Goal: Transaction & Acquisition: Subscribe to service/newsletter

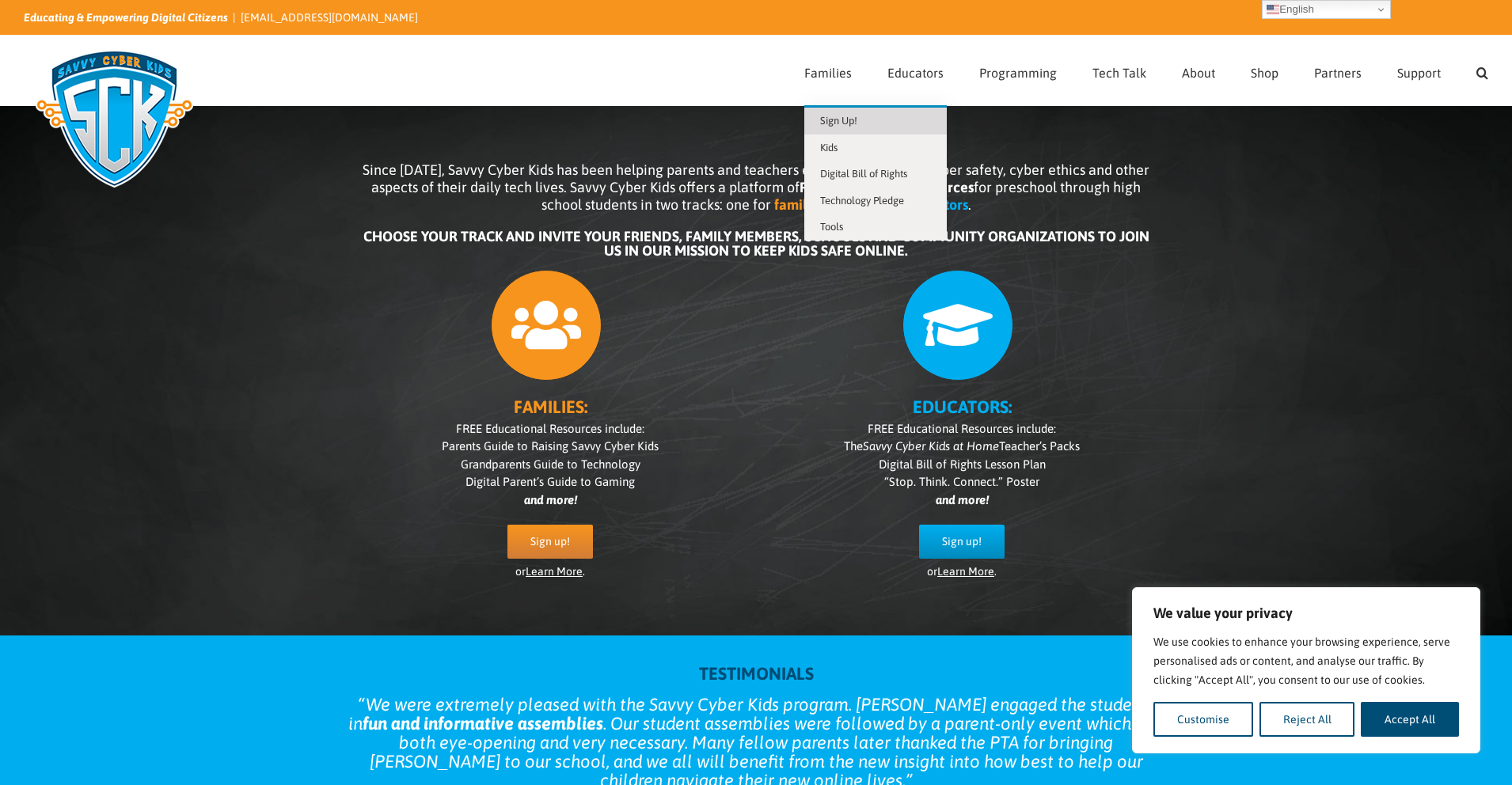
click at [841, 125] on span "Sign Up!" at bounding box center [838, 120] width 38 height 12
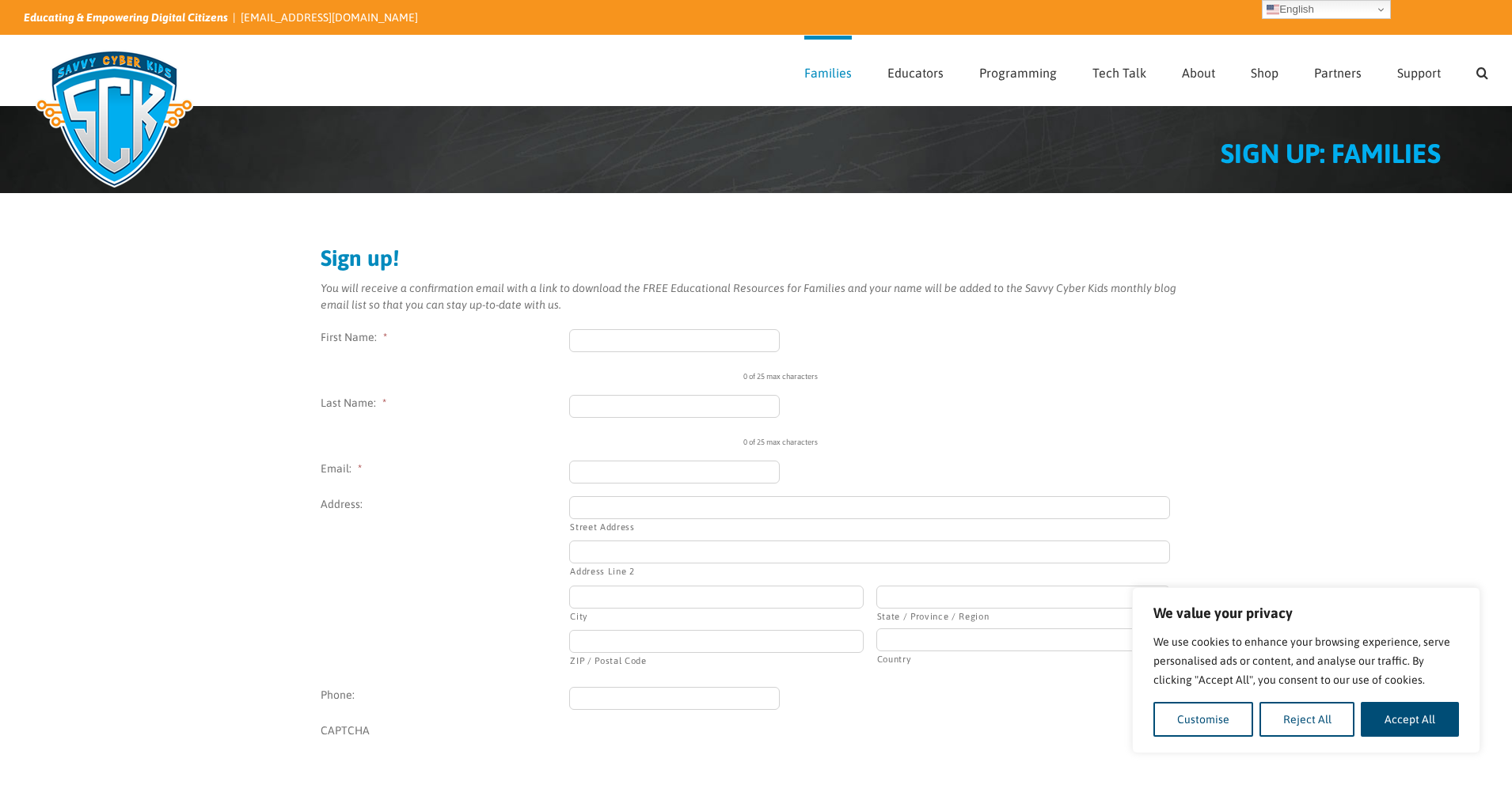
click at [117, 94] on img at bounding box center [114, 118] width 181 height 158
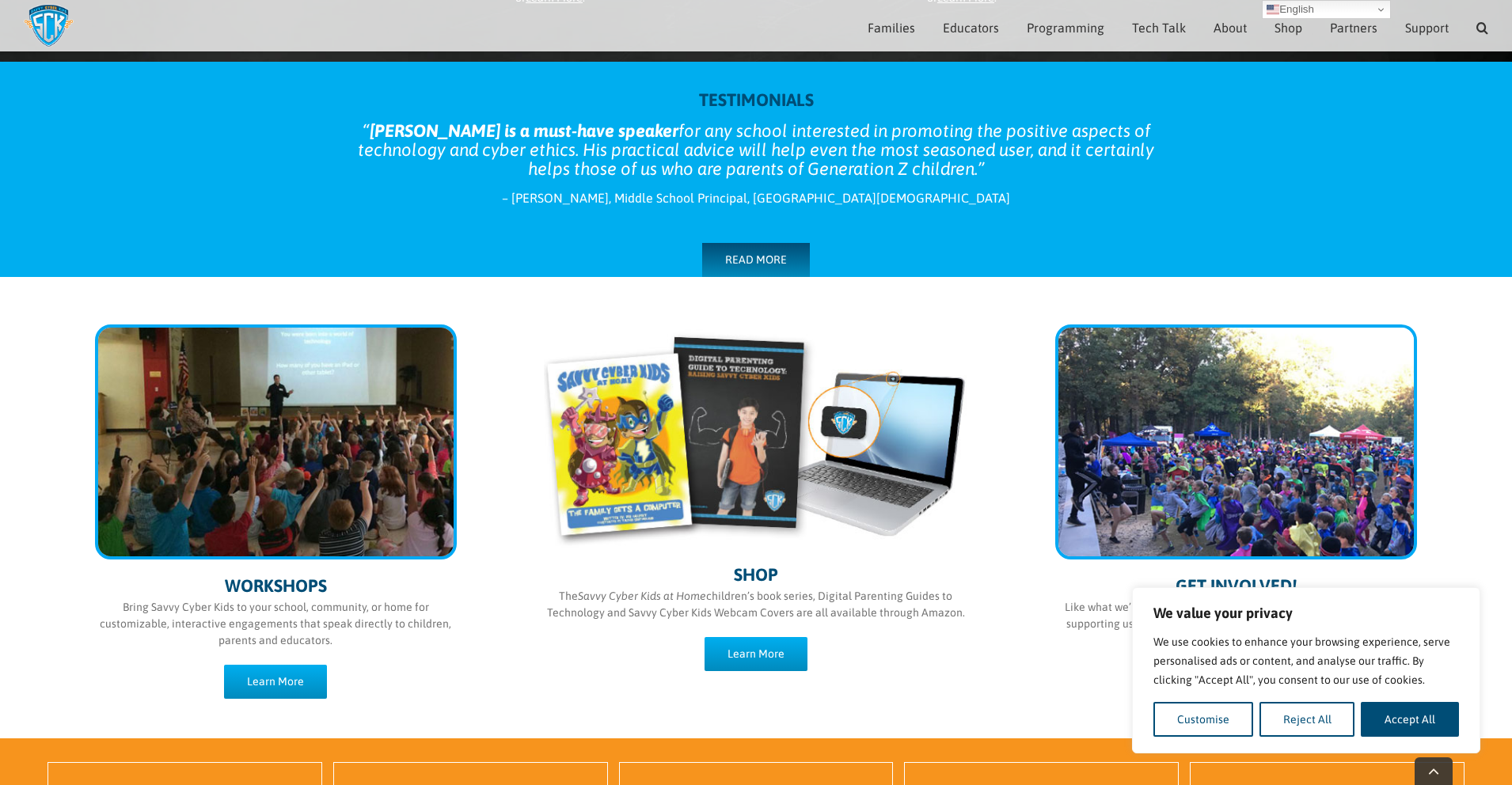
scroll to position [618, 0]
